Goal: Task Accomplishment & Management: Use online tool/utility

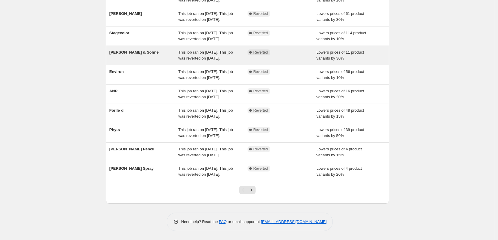
scroll to position [119, 0]
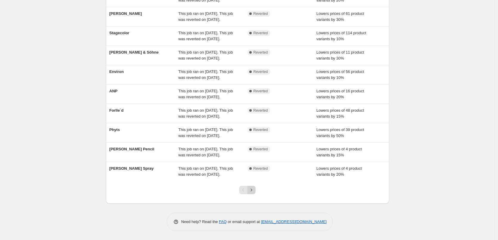
click at [251, 193] on icon "Next" at bounding box center [251, 190] width 6 height 6
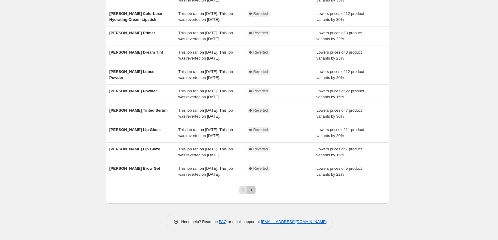
click at [254, 193] on icon "Next" at bounding box center [251, 190] width 6 height 6
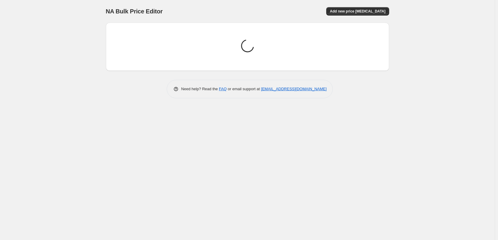
scroll to position [0, 0]
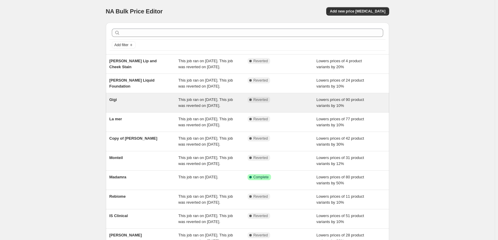
click at [120, 109] on div "Gigi" at bounding box center [143, 103] width 69 height 12
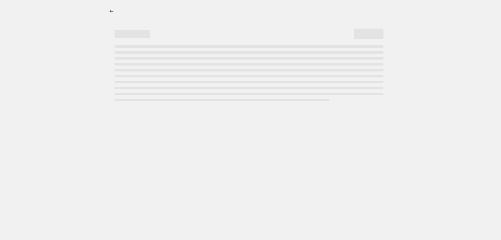
select select "percentage"
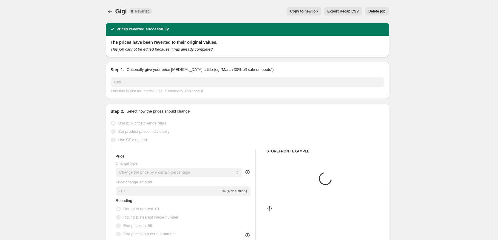
click at [317, 11] on span "Copy to new job" at bounding box center [304, 11] width 28 height 5
select select "percentage"
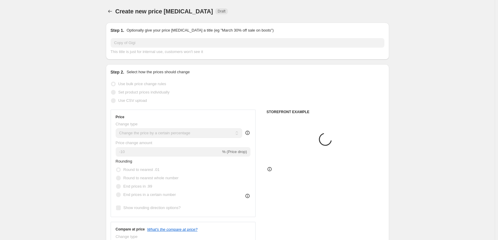
select select "vendor"
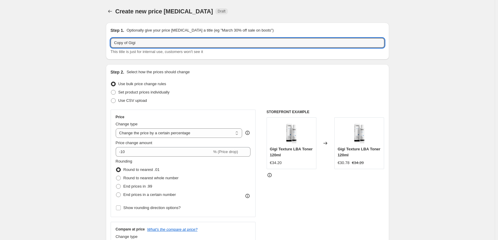
drag, startPoint x: 130, startPoint y: 44, endPoint x: 81, endPoint y: 43, distance: 48.9
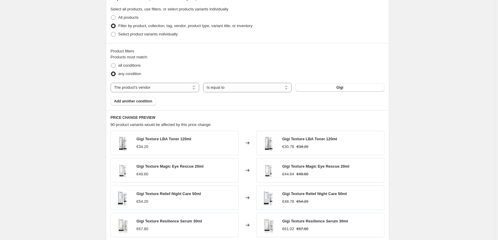
scroll to position [423, 0]
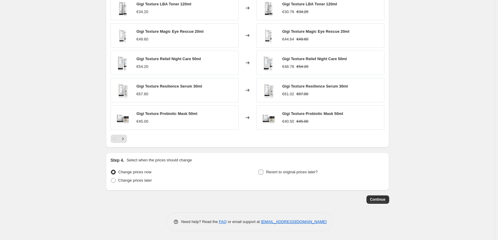
type input "Gigi"
click at [290, 169] on label "Revert to original prices later?" at bounding box center [287, 172] width 59 height 8
click at [263, 170] on input "Revert to original prices later?" at bounding box center [261, 172] width 5 height 5
checkbox input "true"
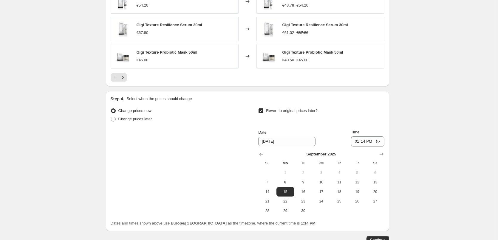
scroll to position [525, 0]
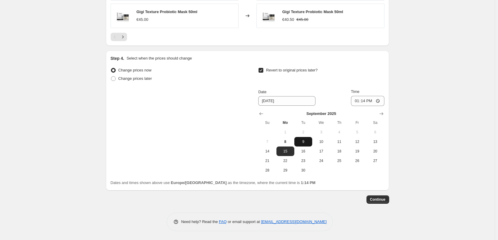
click at [310, 143] on span "9" at bounding box center [303, 142] width 13 height 5
type input "9/9/2025"
click at [357, 100] on input "13:14" at bounding box center [367, 101] width 33 height 10
type input "03:00"
click at [385, 200] on span "Continue" at bounding box center [378, 199] width 16 height 5
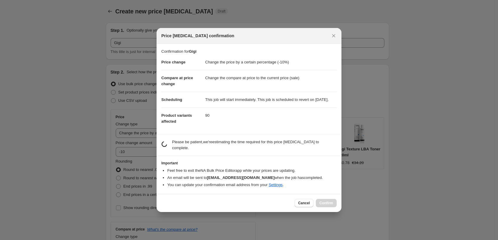
scroll to position [0, 0]
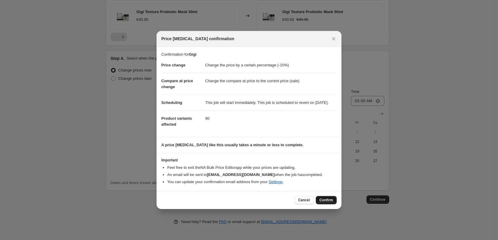
click at [328, 205] on button "Confirm" at bounding box center [326, 200] width 21 height 8
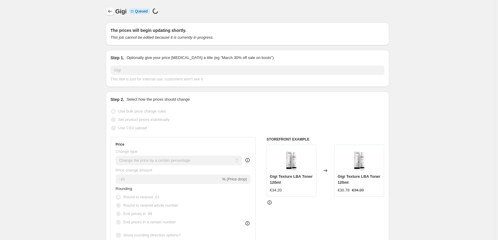
click at [113, 14] on icon "Price change jobs" at bounding box center [110, 11] width 6 height 6
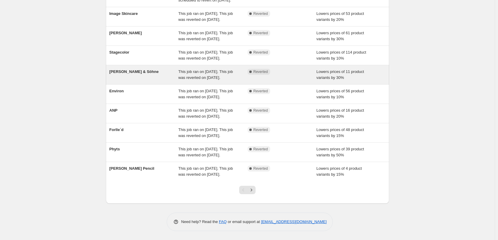
scroll to position [126, 0]
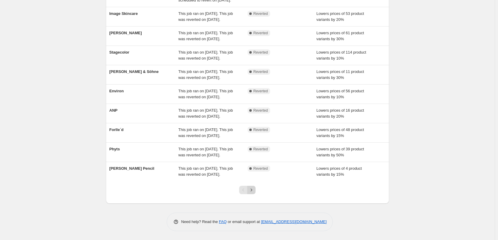
click at [256, 190] on button "Next" at bounding box center [251, 190] width 8 height 8
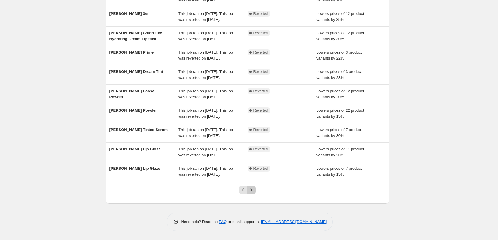
click at [256, 190] on button "Next" at bounding box center [251, 190] width 8 height 8
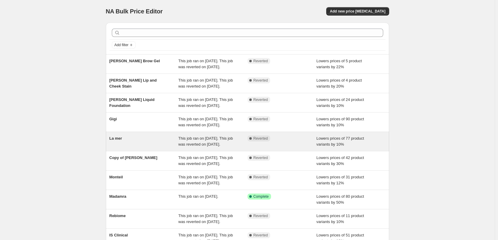
click at [141, 148] on div "La mer" at bounding box center [143, 142] width 69 height 12
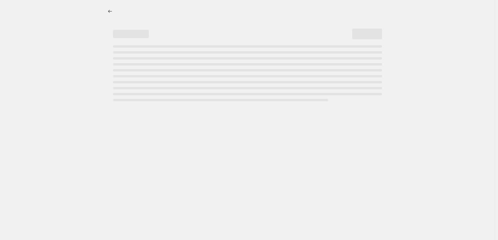
select select "percentage"
select select "vendor"
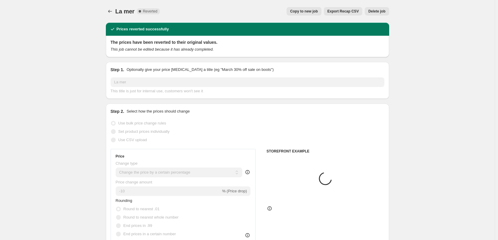
click at [313, 14] on button "Copy to new job" at bounding box center [304, 11] width 35 height 8
select select "percentage"
select select "vendor"
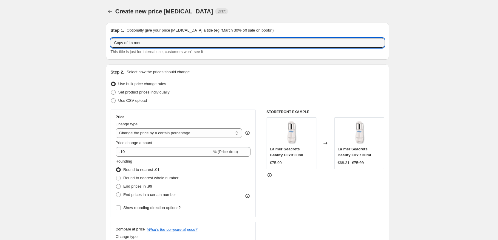
drag, startPoint x: 129, startPoint y: 43, endPoint x: 72, endPoint y: 43, distance: 57.9
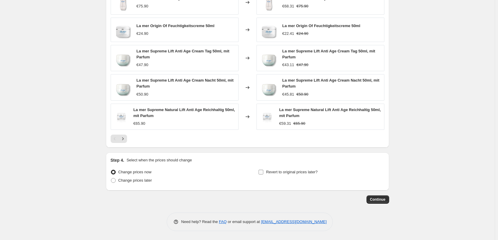
type input "La mer"
click at [303, 174] on span "Revert to original prices later?" at bounding box center [292, 172] width 52 height 4
click at [263, 174] on input "Revert to original prices later?" at bounding box center [261, 172] width 5 height 5
checkbox input "true"
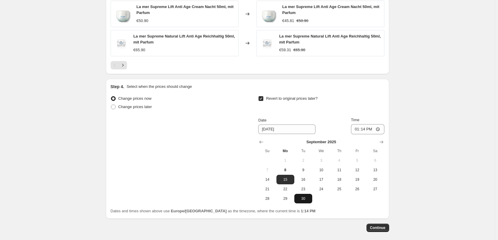
scroll to position [531, 0]
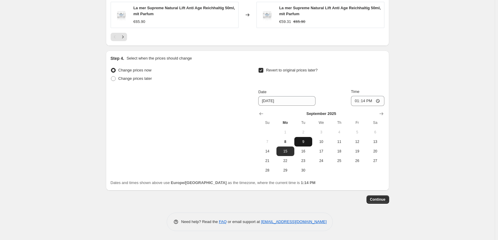
click at [302, 145] on button "9" at bounding box center [303, 142] width 18 height 10
type input "9/9/2025"
click at [356, 104] on input "13:14" at bounding box center [367, 101] width 33 height 10
type input "03:00"
click at [382, 198] on span "Continue" at bounding box center [378, 199] width 16 height 5
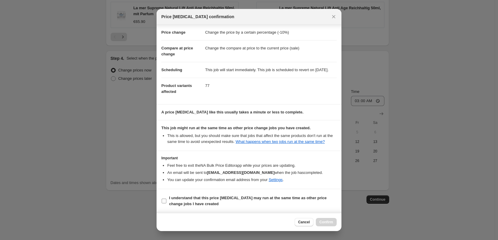
scroll to position [17, 0]
click at [199, 197] on b "I understand that this price change job may run at the same time as other price…" at bounding box center [247, 201] width 157 height 10
click at [166, 199] on input "I understand that this price change job may run at the same time as other price…" at bounding box center [164, 201] width 5 height 5
checkbox input "true"
click at [342, 227] on div at bounding box center [249, 120] width 498 height 240
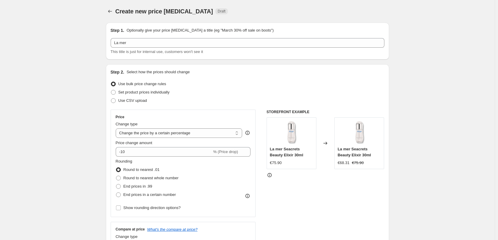
scroll to position [531, 0]
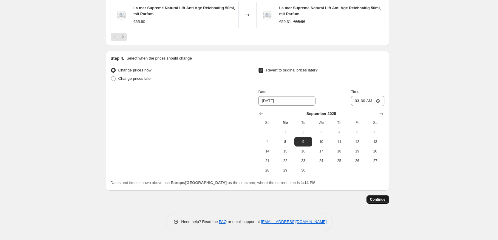
click at [370, 204] on button "Continue" at bounding box center [378, 200] width 23 height 8
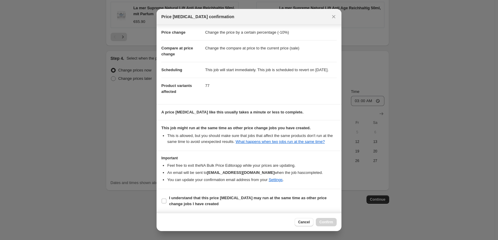
scroll to position [17, 0]
click at [192, 192] on section "I understand that this price change job may run at the same time as other price…" at bounding box center [249, 201] width 185 height 24
click at [192, 195] on span "I understand that this price change job may run at the same time as other price…" at bounding box center [253, 201] width 168 height 12
click at [166, 199] on input "I understand that this price change job may run at the same time as other price…" at bounding box center [164, 201] width 5 height 5
checkbox input "true"
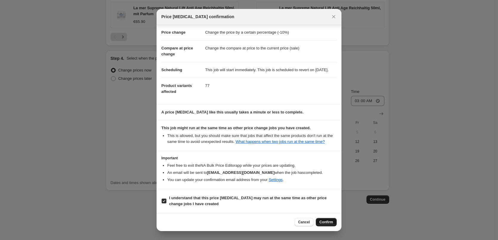
click at [321, 223] on span "Confirm" at bounding box center [326, 222] width 14 height 5
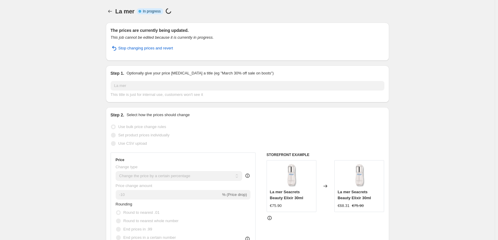
click at [115, 11] on div at bounding box center [111, 11] width 10 height 8
click at [113, 11] on icon "Price change jobs" at bounding box center [110, 11] width 6 height 6
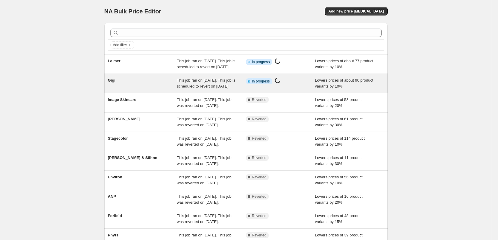
click at [114, 83] on span "Gigi" at bounding box center [111, 80] width 7 height 4
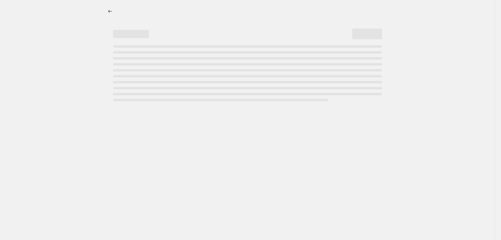
select select "percentage"
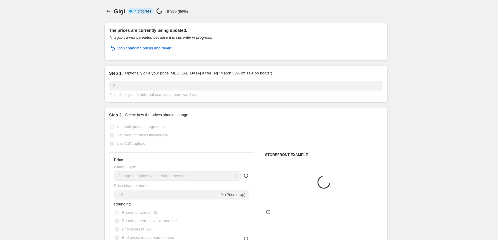
select select "vendor"
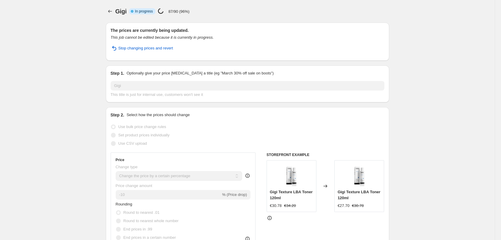
select select "percentage"
select select "vendor"
click at [111, 10] on icon "Price change jobs" at bounding box center [109, 11] width 6 height 6
